Goal: Transaction & Acquisition: Purchase product/service

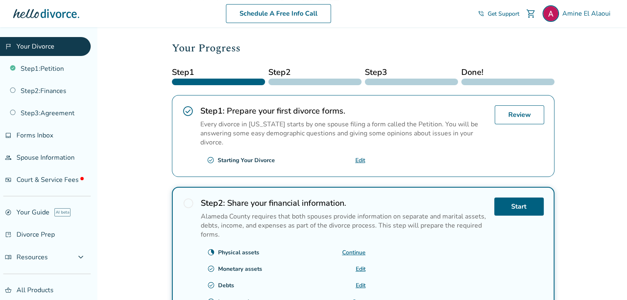
scroll to position [165, 0]
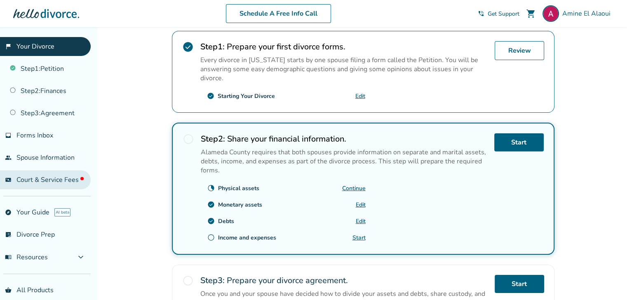
click at [51, 178] on span "Court & Service Fees" at bounding box center [49, 180] width 67 height 9
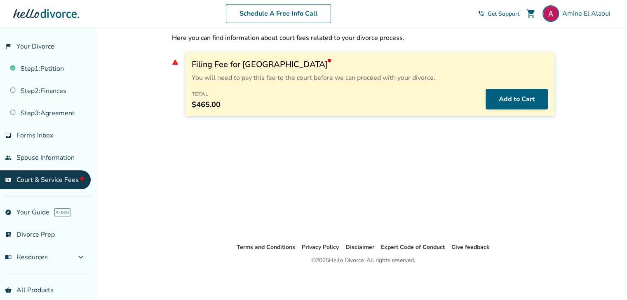
scroll to position [27, 0]
click at [36, 178] on span "Court & Service Fees" at bounding box center [49, 180] width 67 height 9
click at [517, 104] on button "Add to Cart" at bounding box center [516, 99] width 62 height 21
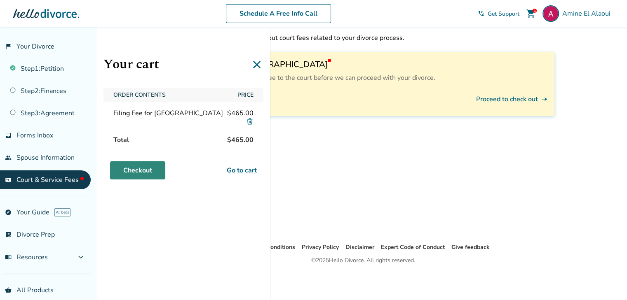
click at [142, 170] on link "Checkout" at bounding box center [137, 171] width 55 height 18
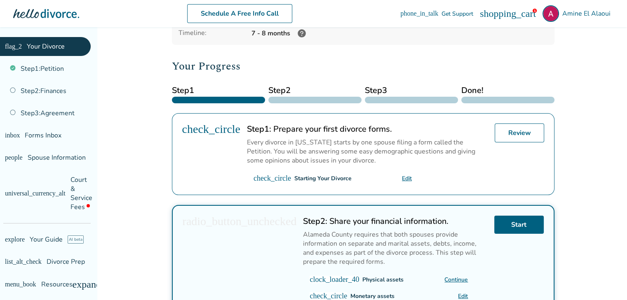
scroll to position [124, 0]
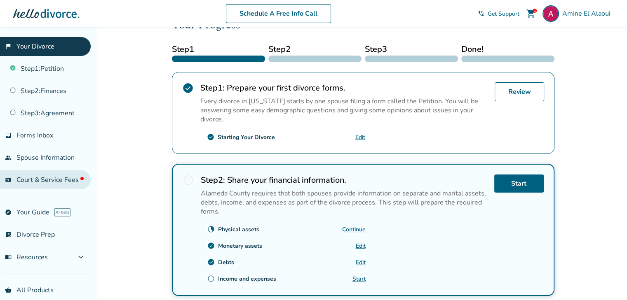
click at [65, 178] on span "Court & Service Fees" at bounding box center [49, 180] width 67 height 9
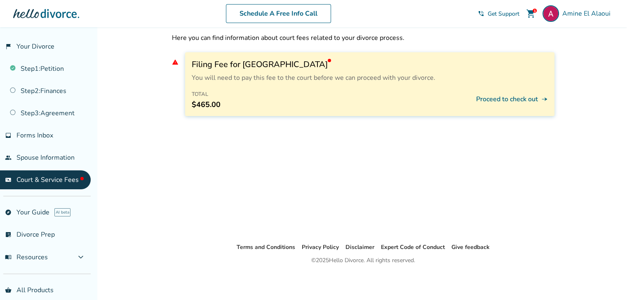
click at [515, 100] on button "Proceed to check out line_end_arrow_notch" at bounding box center [512, 99] width 72 height 21
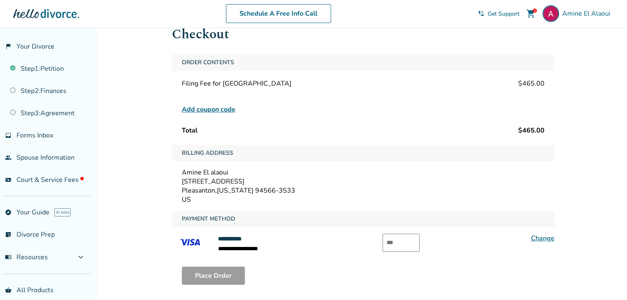
click at [395, 242] on input "text" at bounding box center [400, 243] width 37 height 18
type input "***"
click at [340, 262] on div "Place Order" at bounding box center [363, 275] width 382 height 31
click at [214, 273] on button "Place Order" at bounding box center [213, 276] width 63 height 18
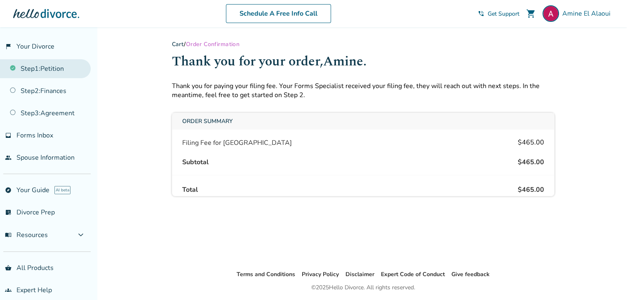
click at [58, 65] on link "Step 1 : Petition" at bounding box center [45, 68] width 91 height 19
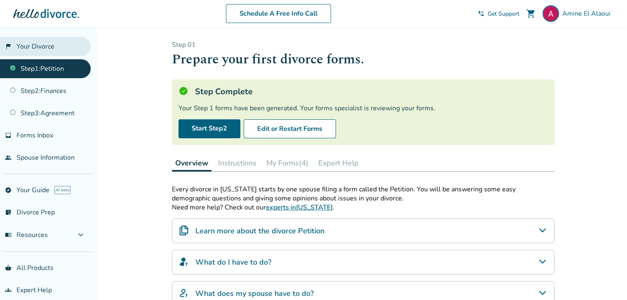
click at [41, 45] on link "flag_2 Your Divorce" at bounding box center [45, 46] width 91 height 19
